Goal: Check status

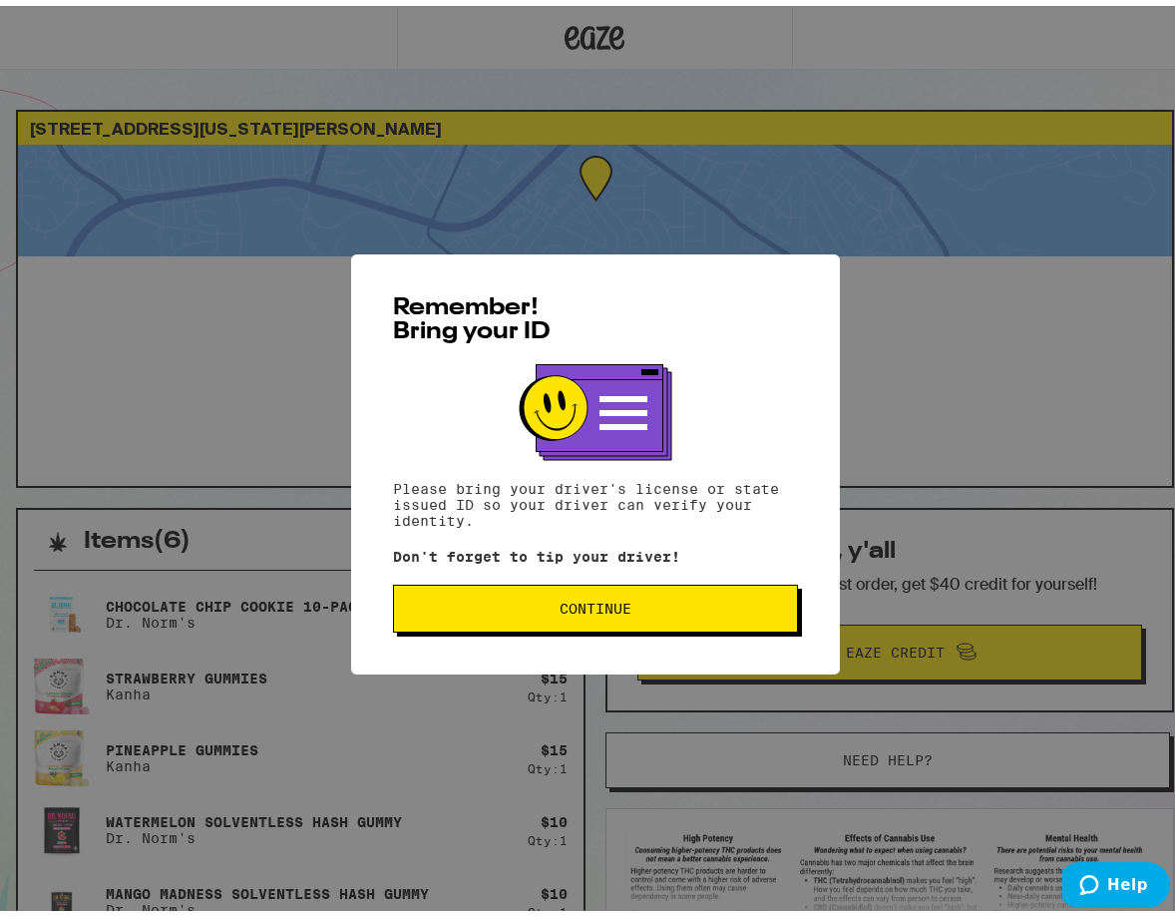
click at [711, 610] on span "Continue" at bounding box center [595, 603] width 371 height 14
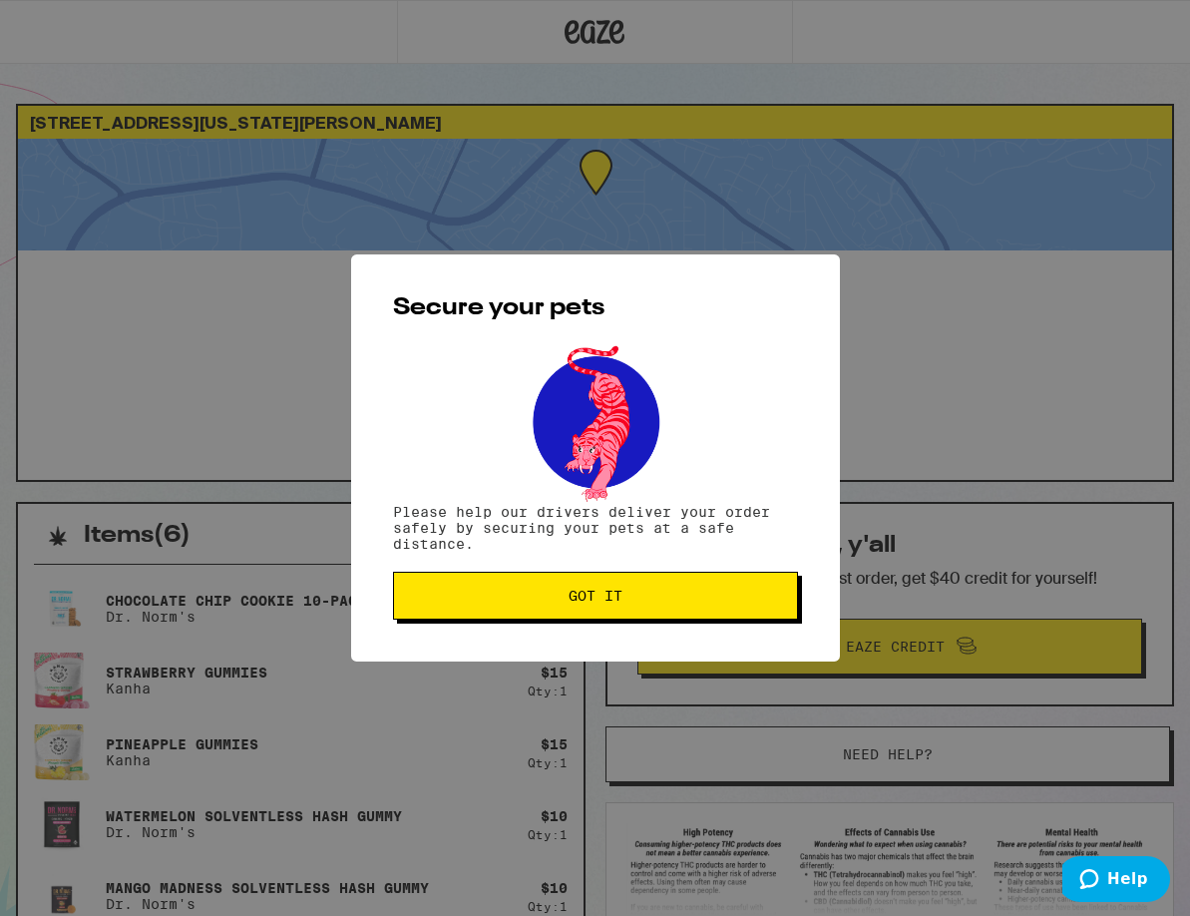
click at [674, 631] on div "Secure your pets Please help our drivers deliver your order safely by securing …" at bounding box center [595, 457] width 489 height 407
click at [664, 620] on button "Got it" at bounding box center [595, 596] width 405 height 48
click at [675, 596] on span "Got it" at bounding box center [595, 596] width 371 height 14
click at [589, 609] on div "Secure your pets Please help our drivers deliver your order safely by securing …" at bounding box center [595, 458] width 1190 height 916
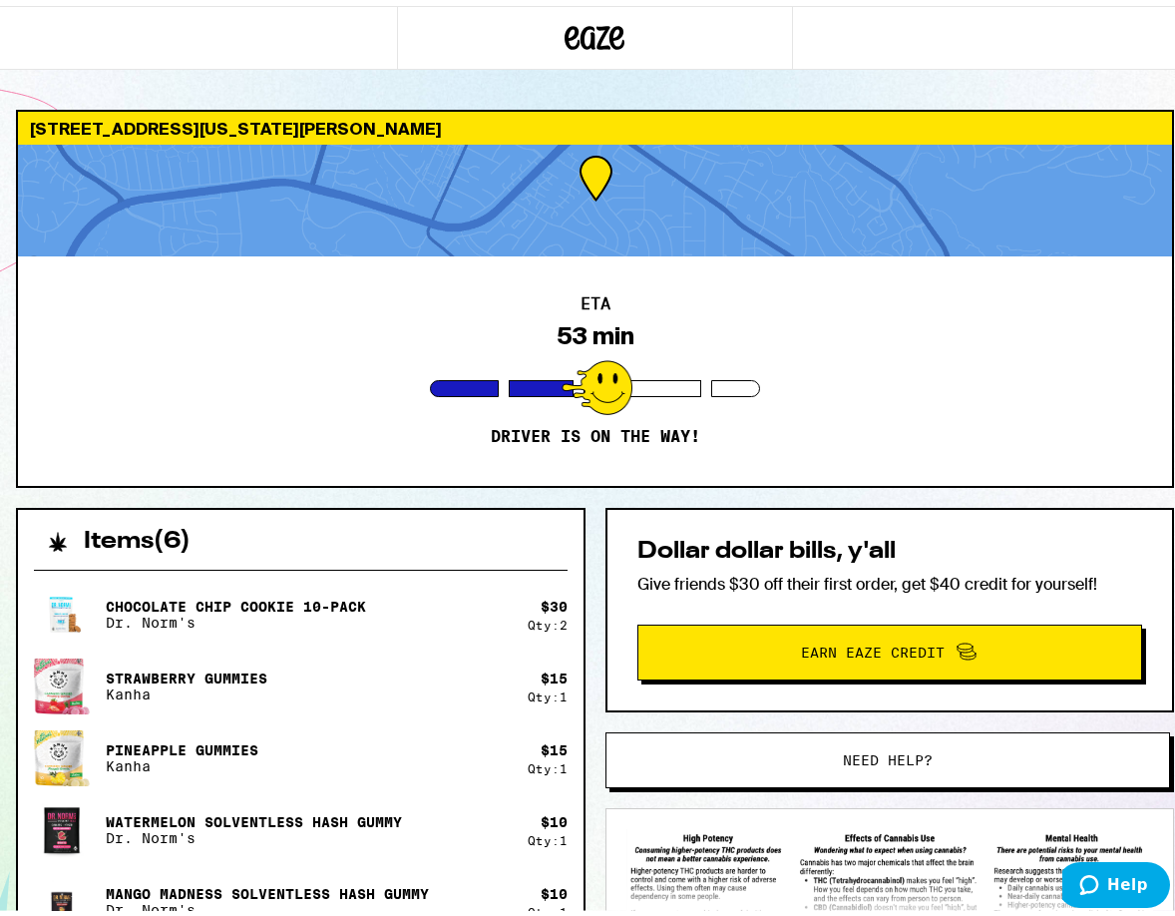
click at [575, 602] on div "Chocolate Chip Cookie 10-Pack Dr. Norm's $ 30 Qty: 2 Strawberry Gummies Kanha $…" at bounding box center [301, 861] width 566 height 627
click at [583, 595] on div "Items ( 6 ) Chocolate Chip Cookie 10-Pack Dr. Norm's $ 30 Qty: 2 Strawberry Gum…" at bounding box center [595, 879] width 1158 height 754
click at [212, 419] on div "ETA 53 min Driver is on the way!" at bounding box center [595, 364] width 1154 height 229
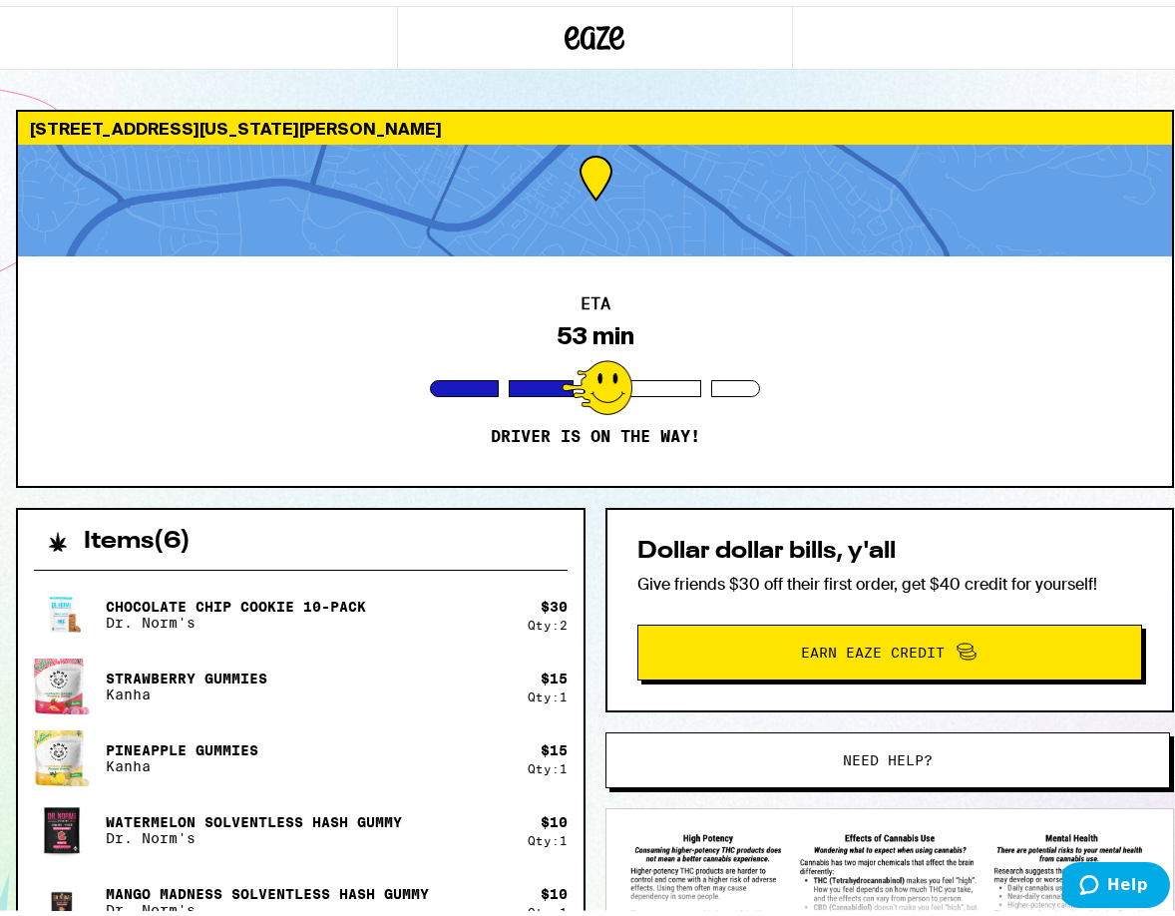
click at [215, 419] on div "ETA 53 min Driver is on the way!" at bounding box center [595, 364] width 1154 height 229
click at [660, 627] on button "Earn Eaze Credit" at bounding box center [891, 647] width 506 height 56
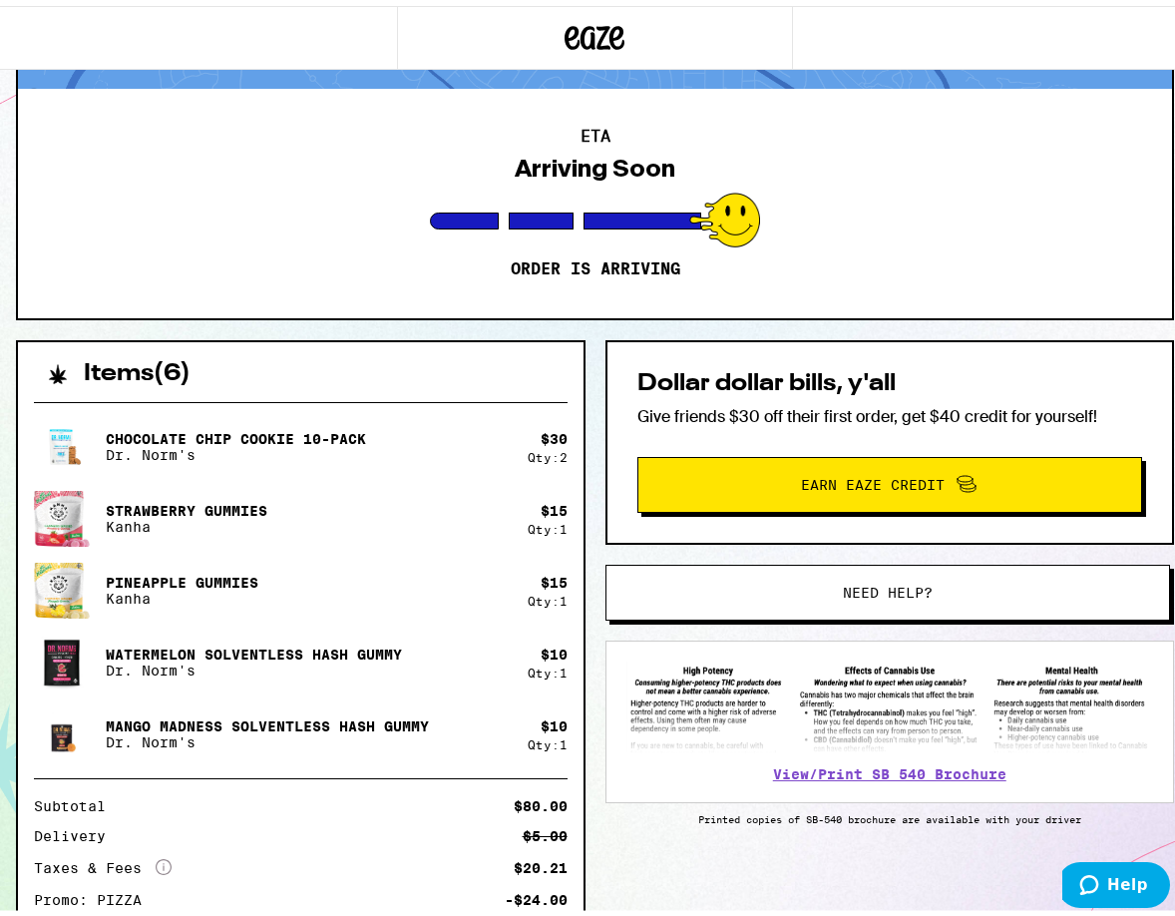
scroll to position [200, 0]
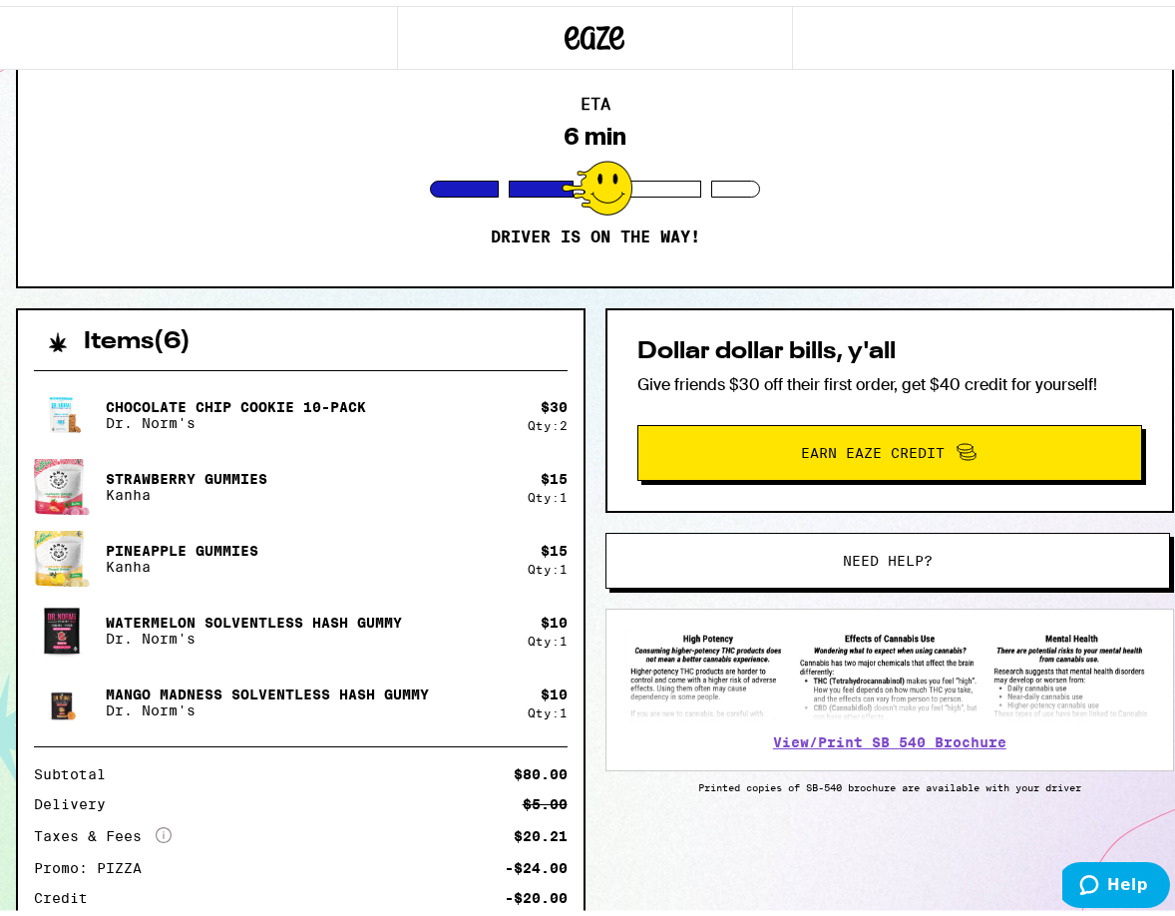
click at [949, 418] on div "Dollar dollar bills, y'all Give friends $30 off their first order, get $40 cred…" at bounding box center [891, 404] width 570 height 205
